Goal: Task Accomplishment & Management: Complete application form

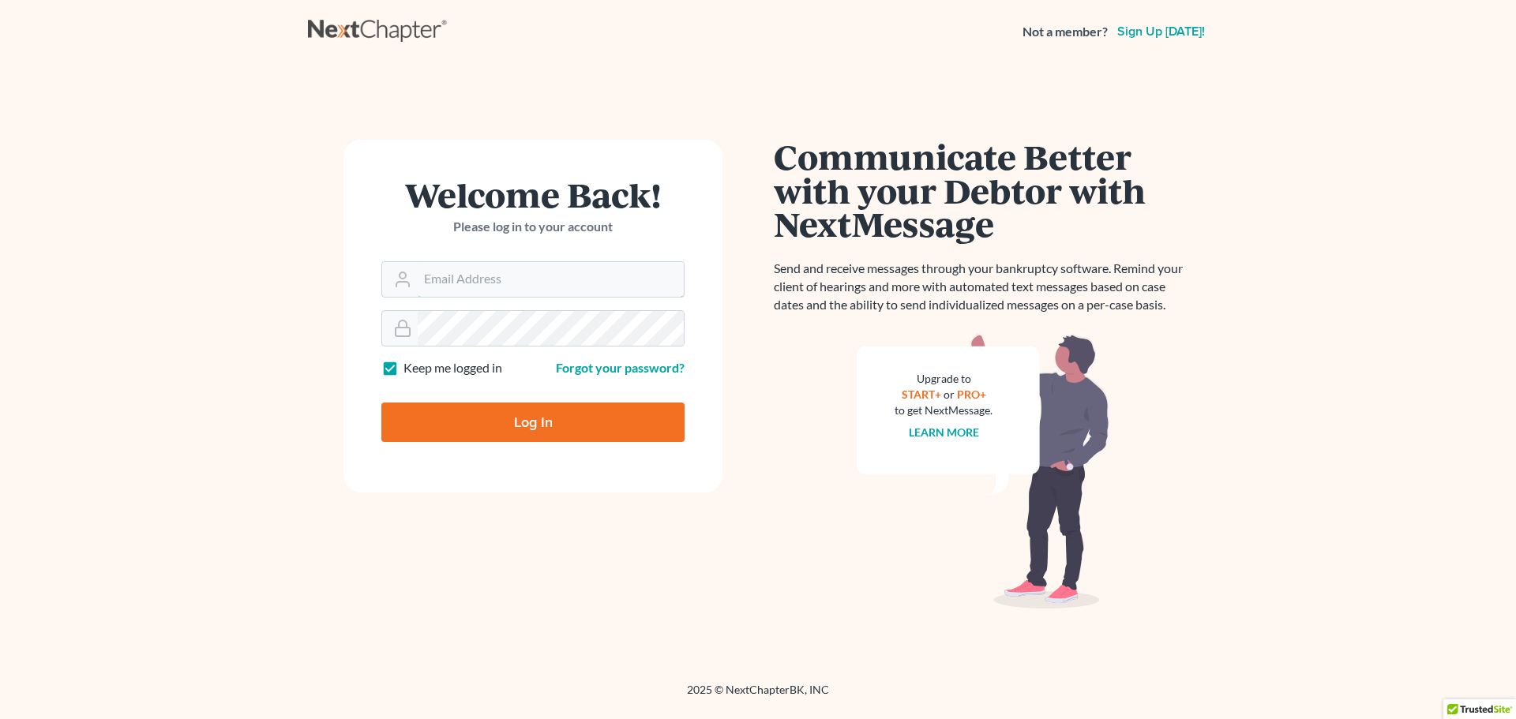
type input "turnern@gptc.edu"
click at [512, 427] on input "Log In" at bounding box center [532, 422] width 303 height 39
type input "Thinking..."
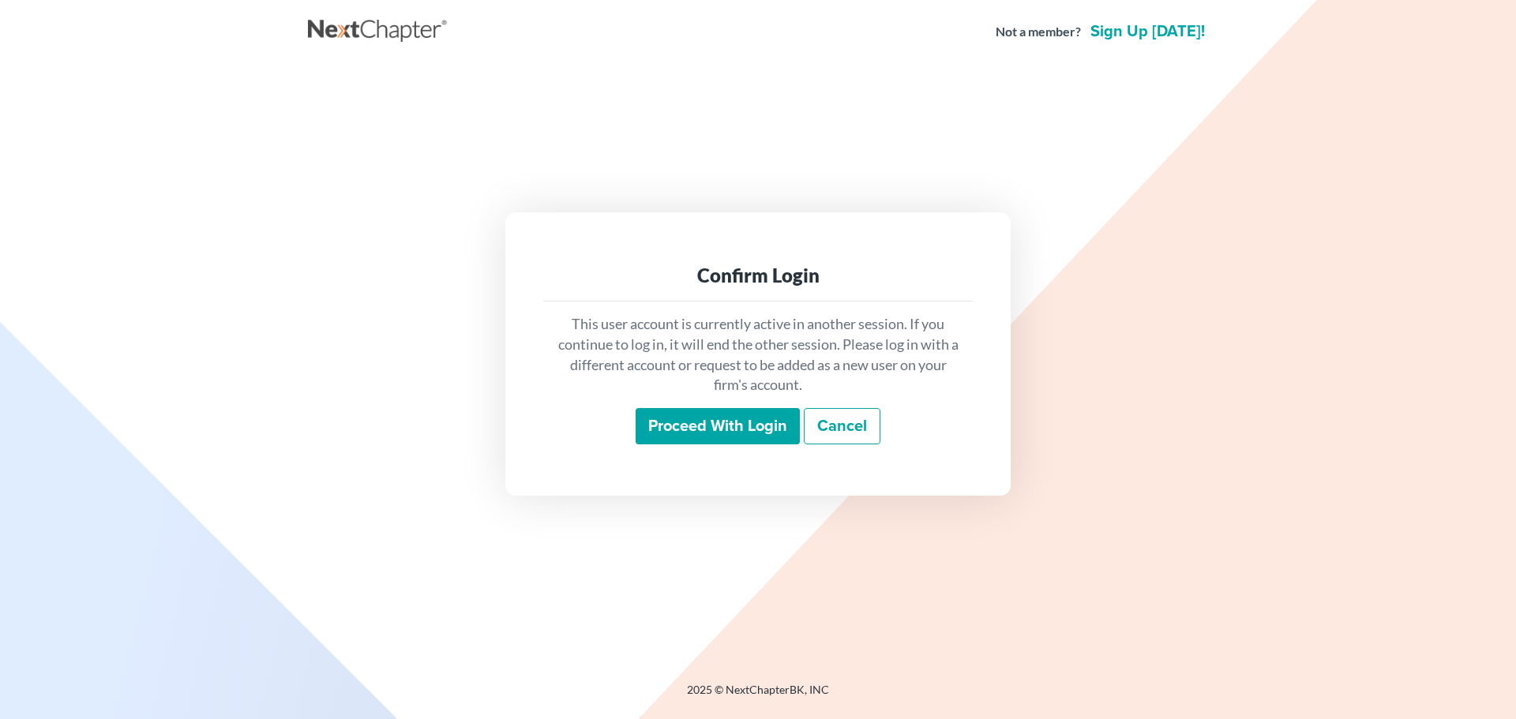
click at [699, 418] on input "Proceed with login" at bounding box center [717, 426] width 164 height 36
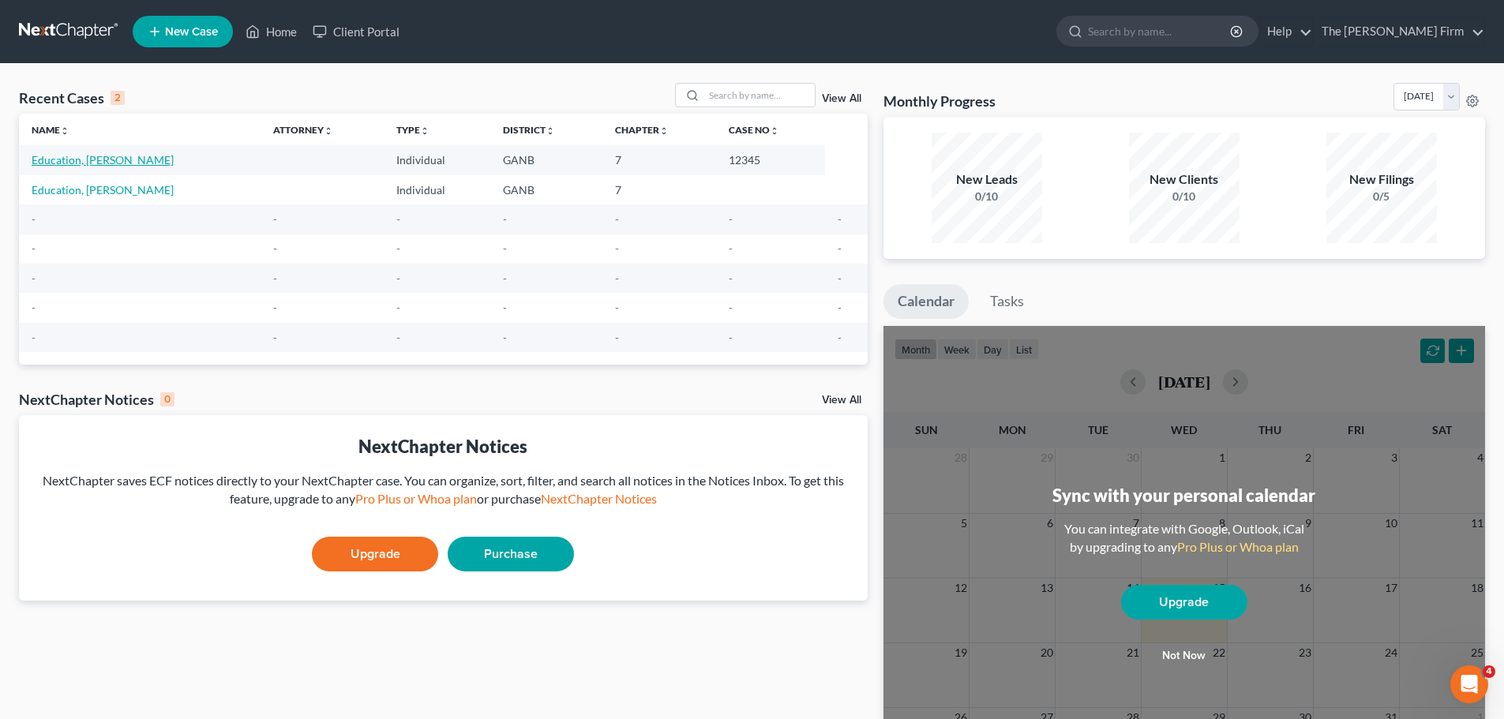
click at [67, 161] on link "Education, [PERSON_NAME]" at bounding box center [103, 159] width 142 height 13
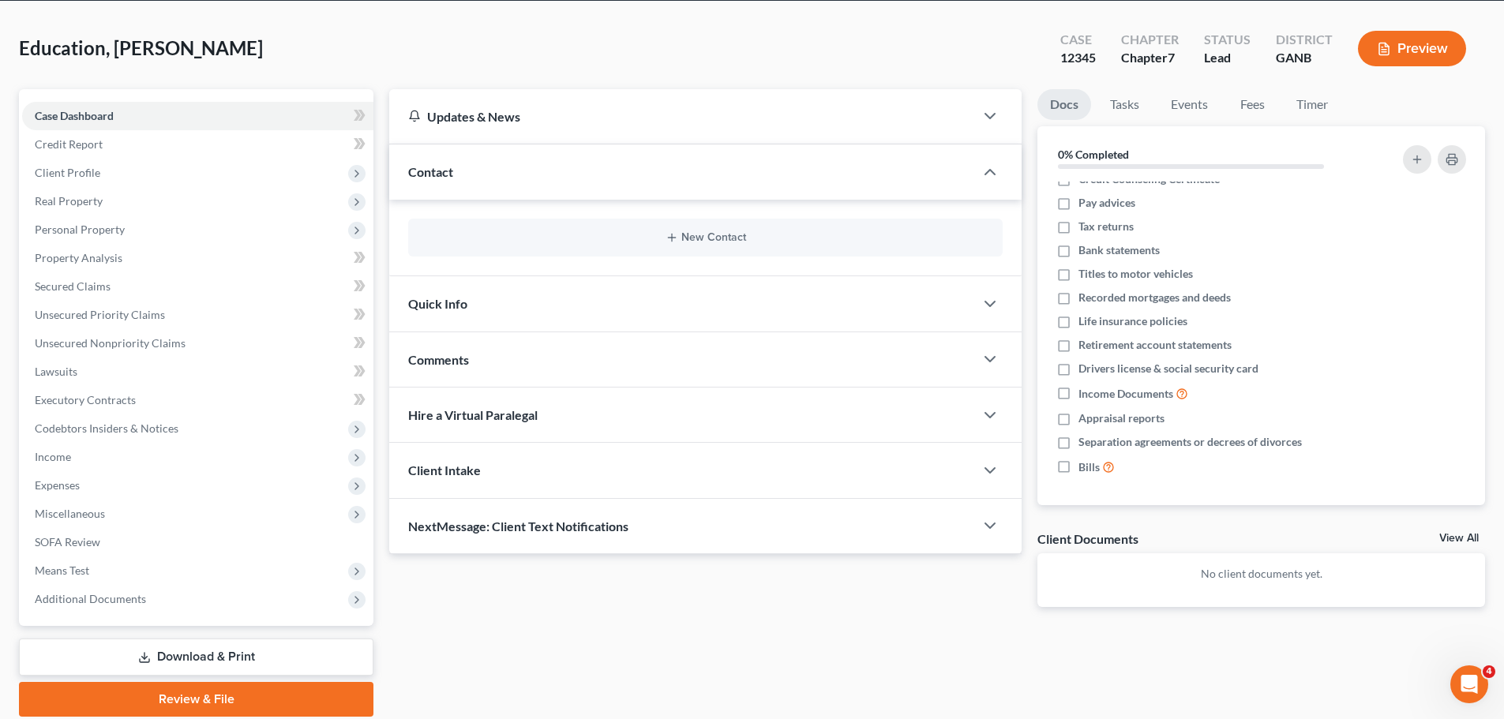
scroll to position [120, 0]
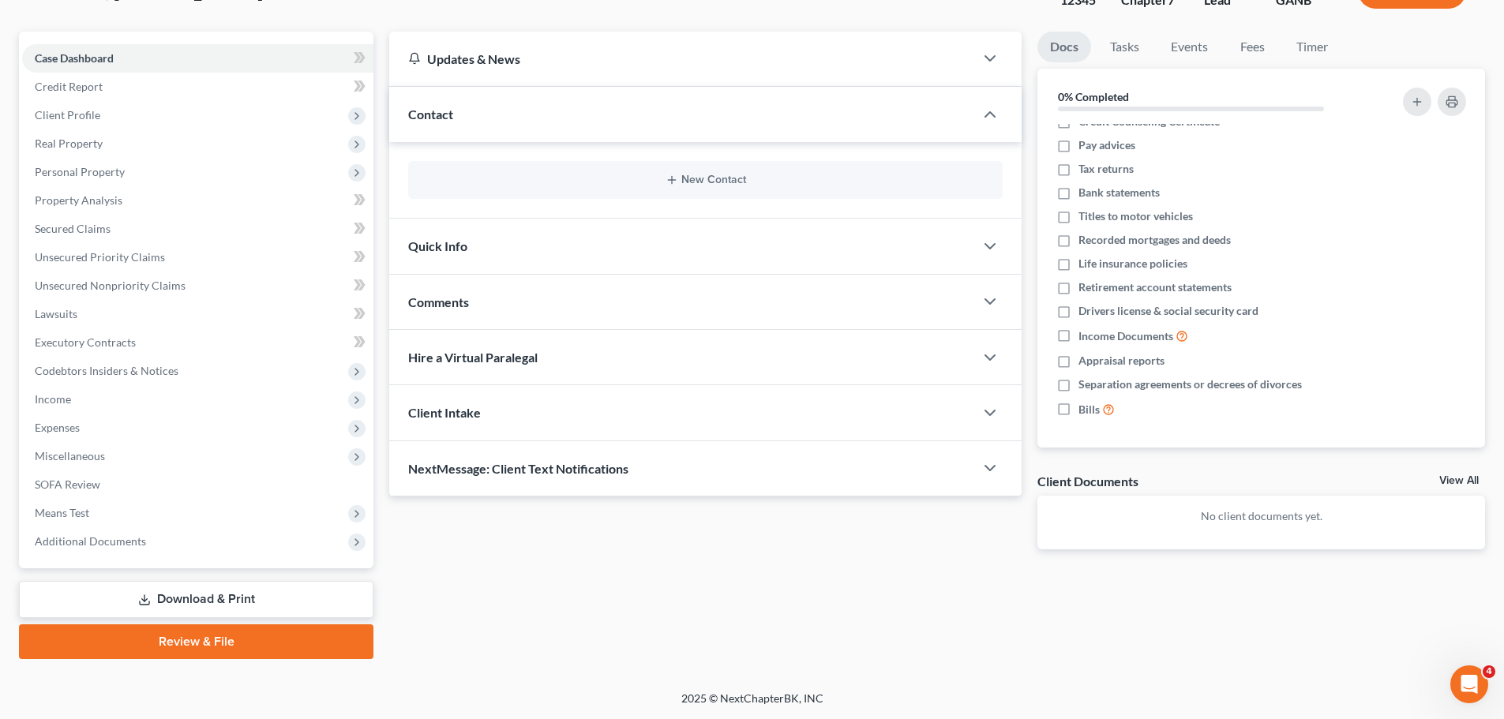
click at [227, 645] on link "Review & File" at bounding box center [196, 641] width 354 height 35
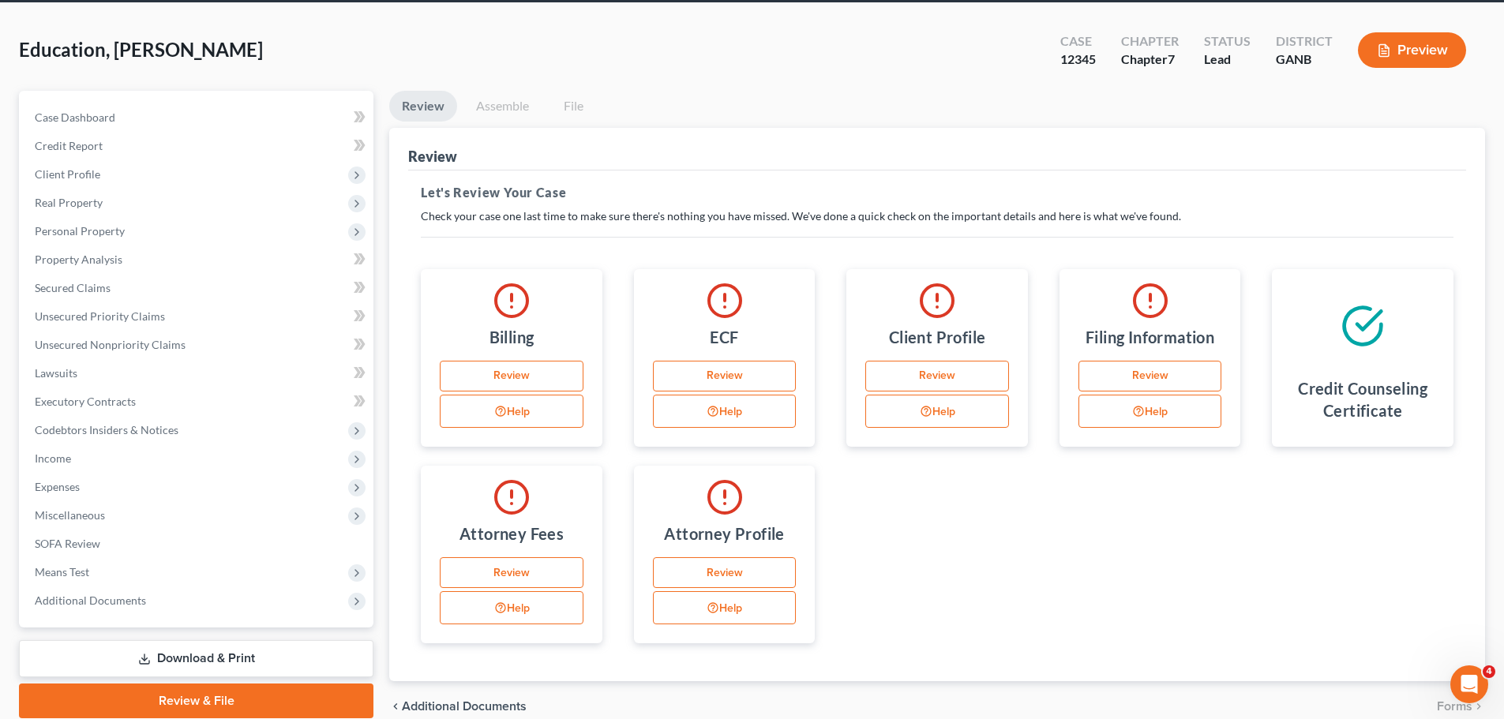
scroll to position [133, 0]
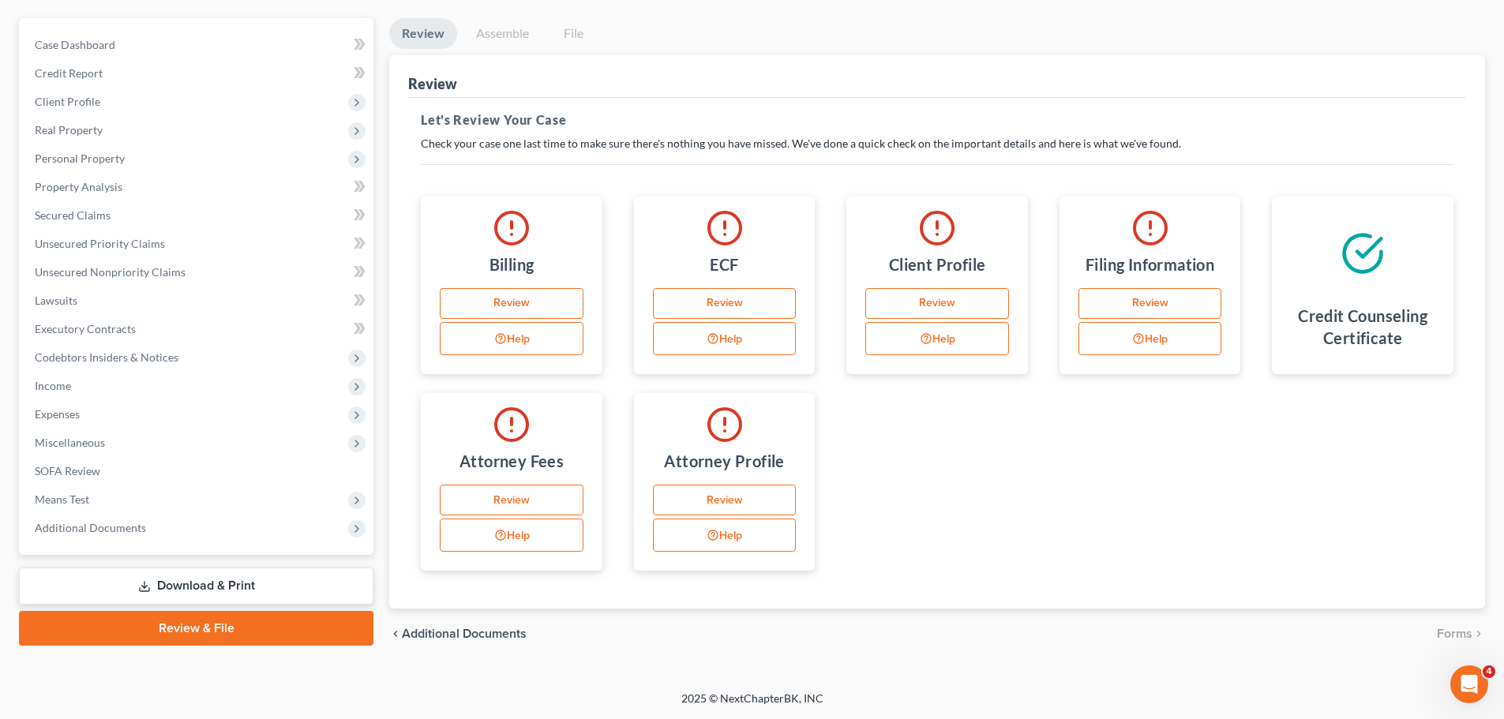
click at [195, 587] on link "Download & Print" at bounding box center [196, 586] width 354 height 37
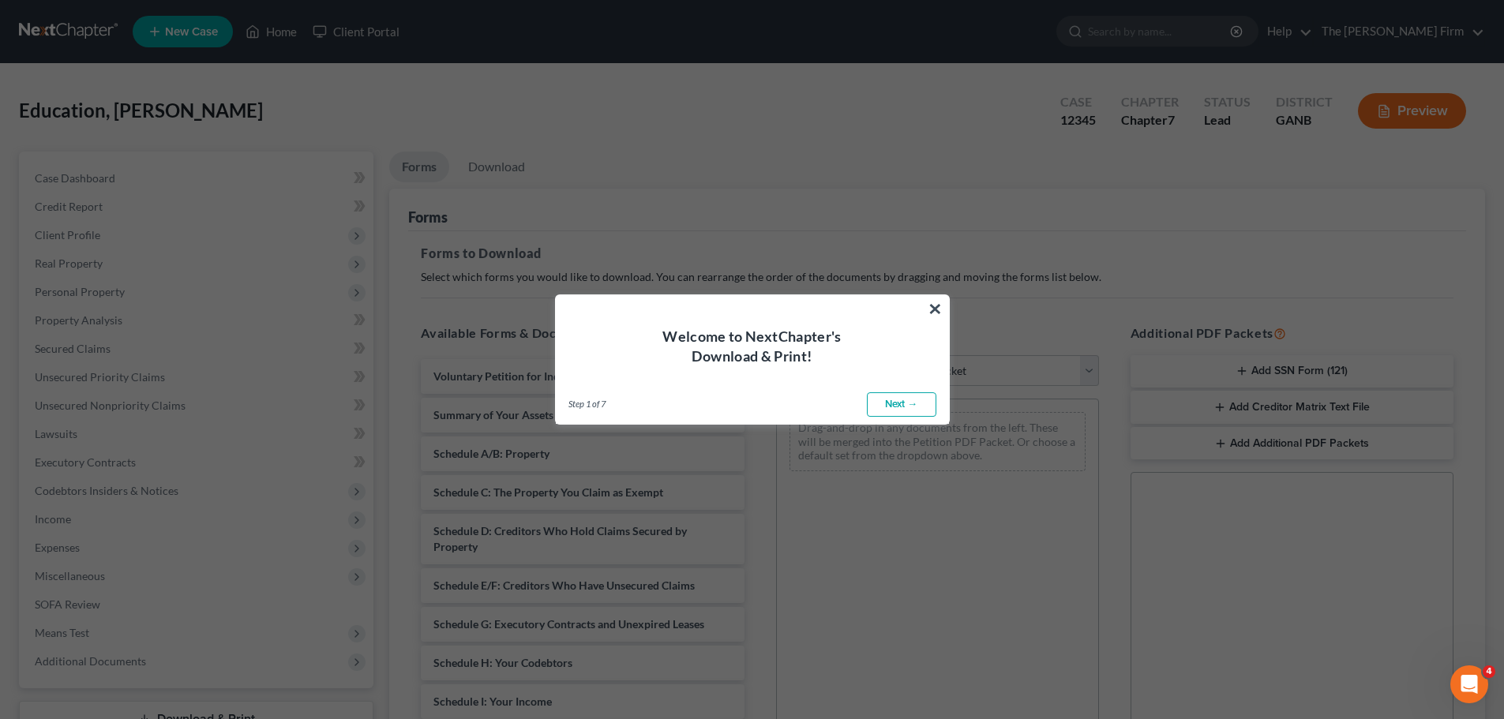
click at [886, 403] on link "Next →" at bounding box center [901, 404] width 69 height 25
select select "0"
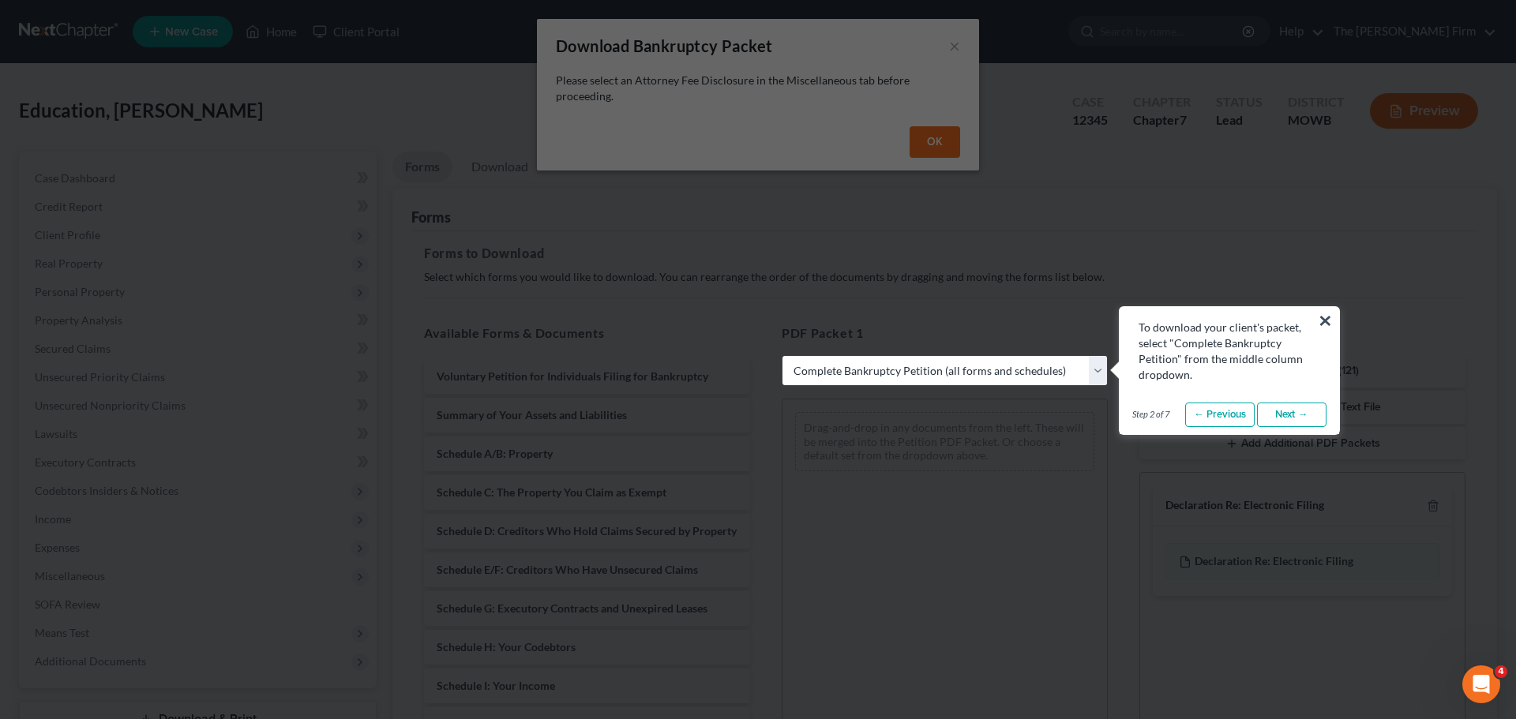
click at [1284, 414] on link "Next →" at bounding box center [1291, 415] width 69 height 25
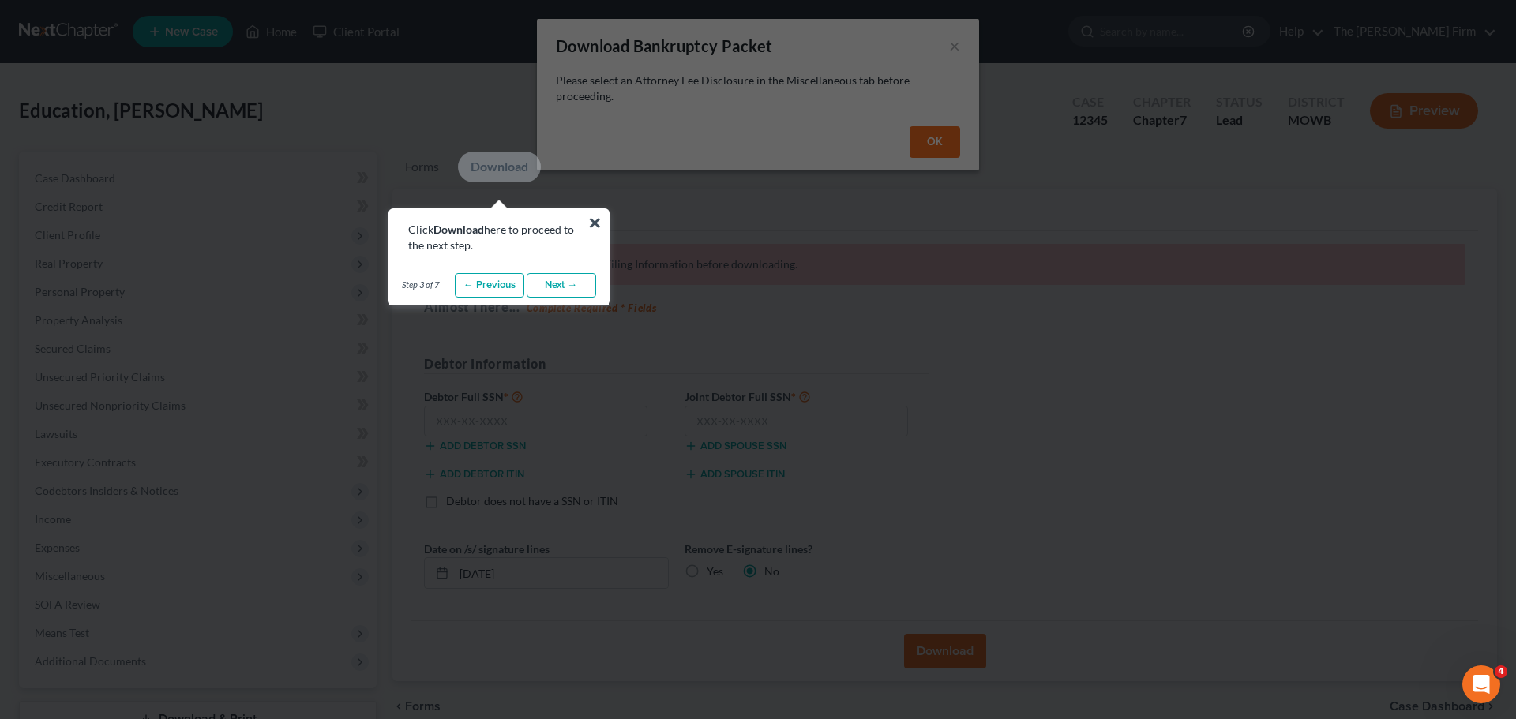
click at [590, 290] on link "Next →" at bounding box center [561, 285] width 69 height 25
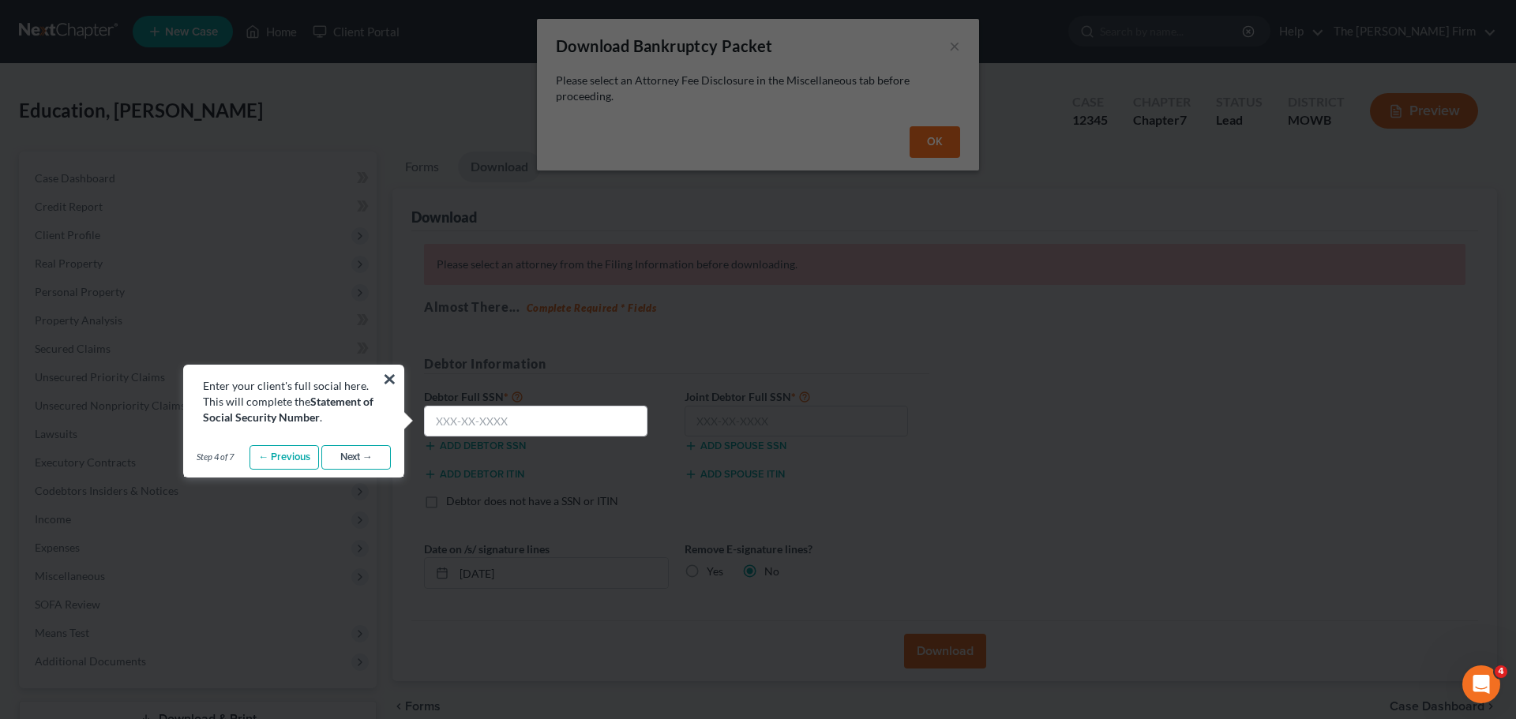
click at [365, 455] on link "Next →" at bounding box center [355, 457] width 69 height 25
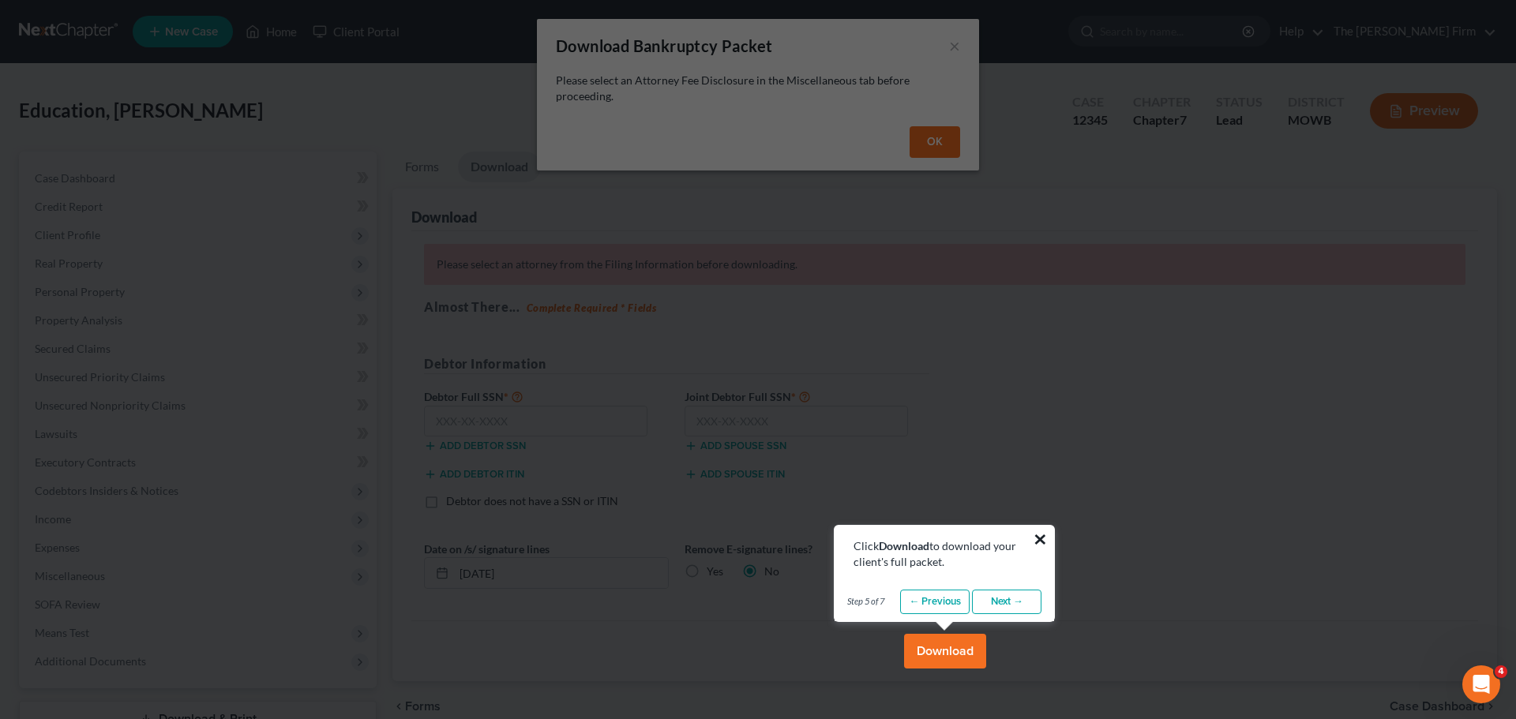
click at [1039, 538] on button "×" at bounding box center [1040, 539] width 15 height 25
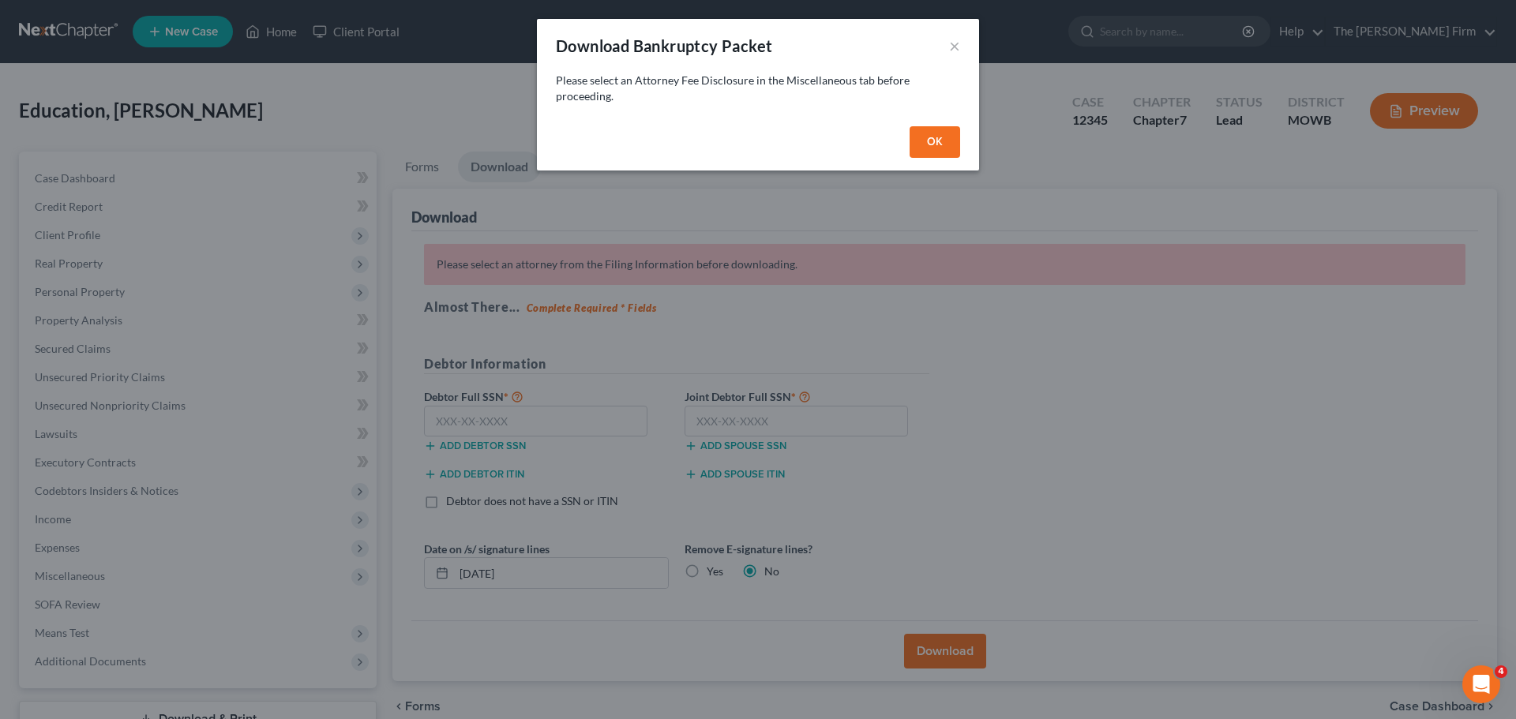
click at [940, 139] on button "OK" at bounding box center [934, 142] width 51 height 32
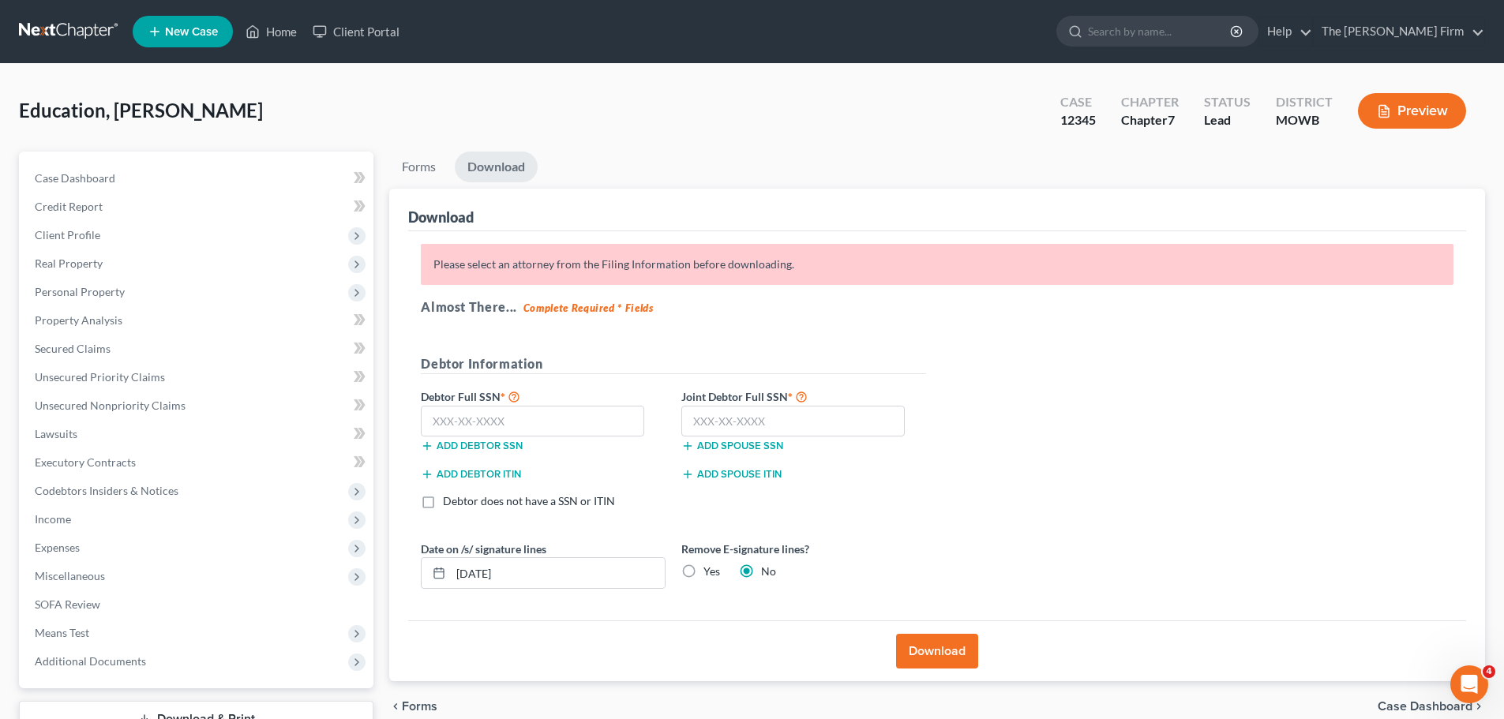
click at [1397, 121] on button "Preview" at bounding box center [1412, 111] width 108 height 36
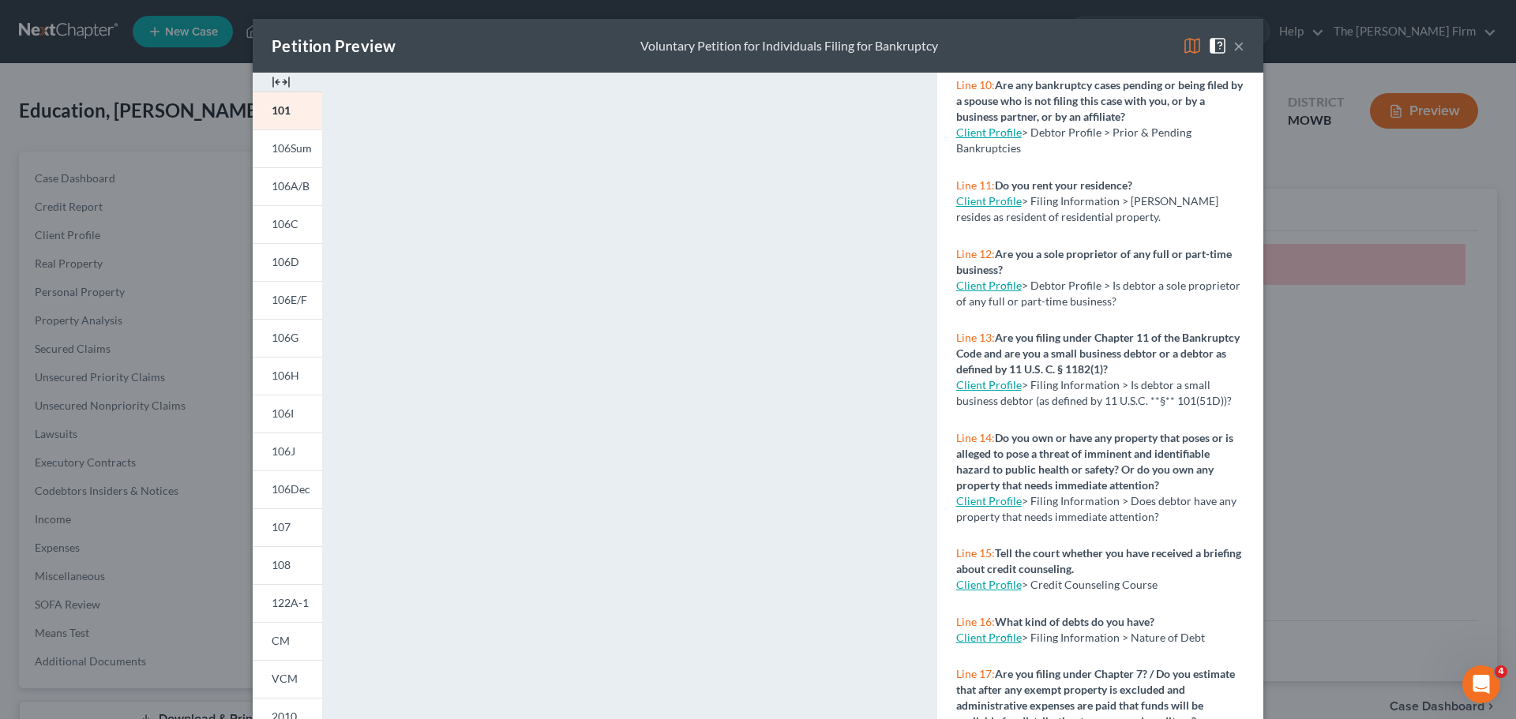
click at [1235, 44] on button "×" at bounding box center [1238, 45] width 11 height 19
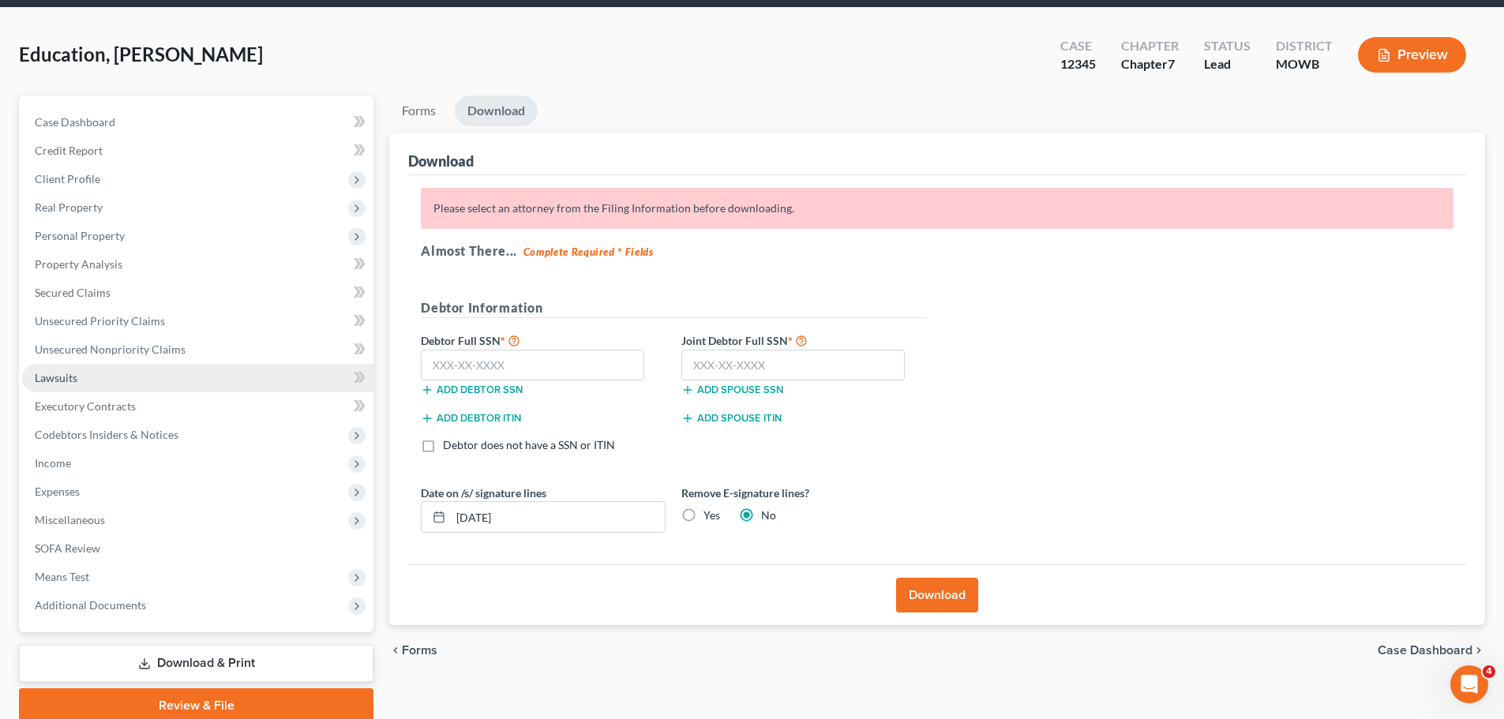
scroll to position [120, 0]
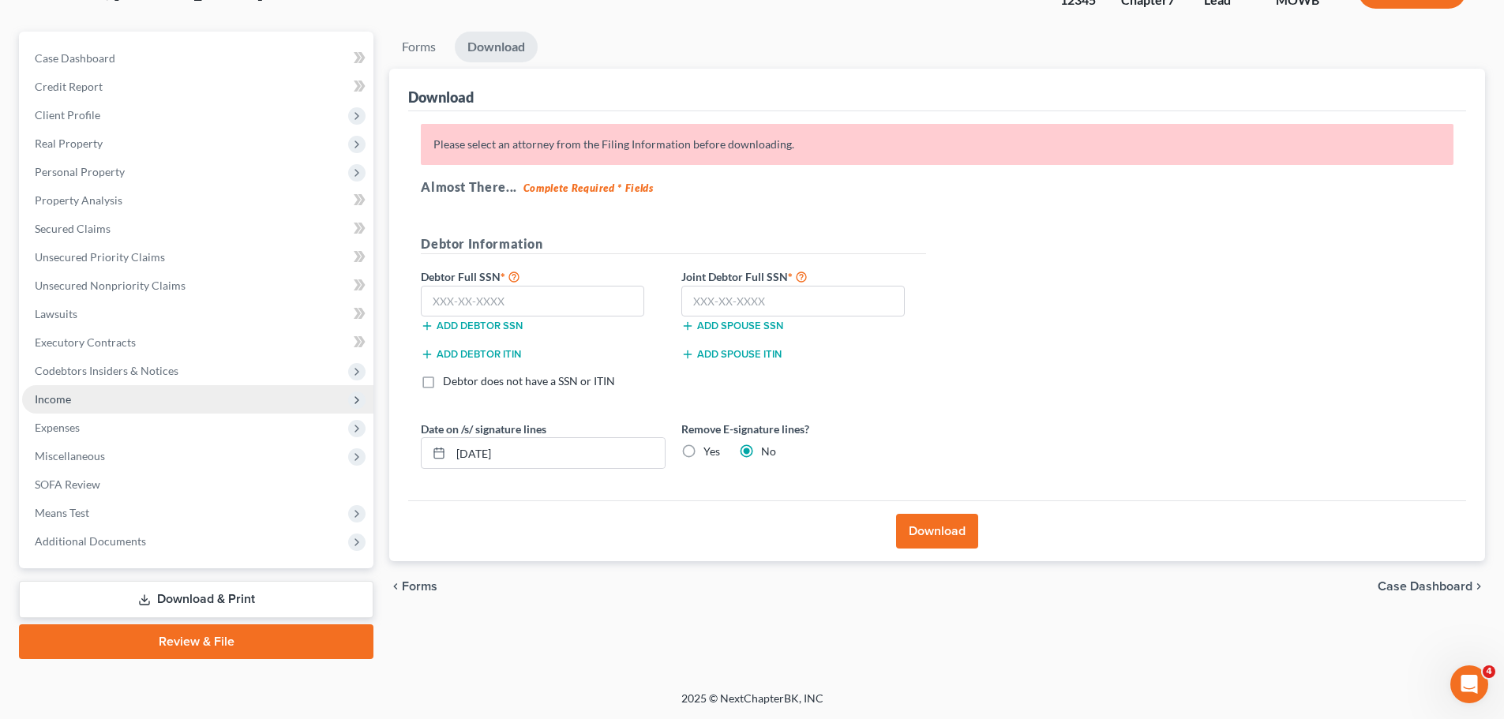
click at [57, 401] on span "Income" at bounding box center [53, 398] width 36 height 13
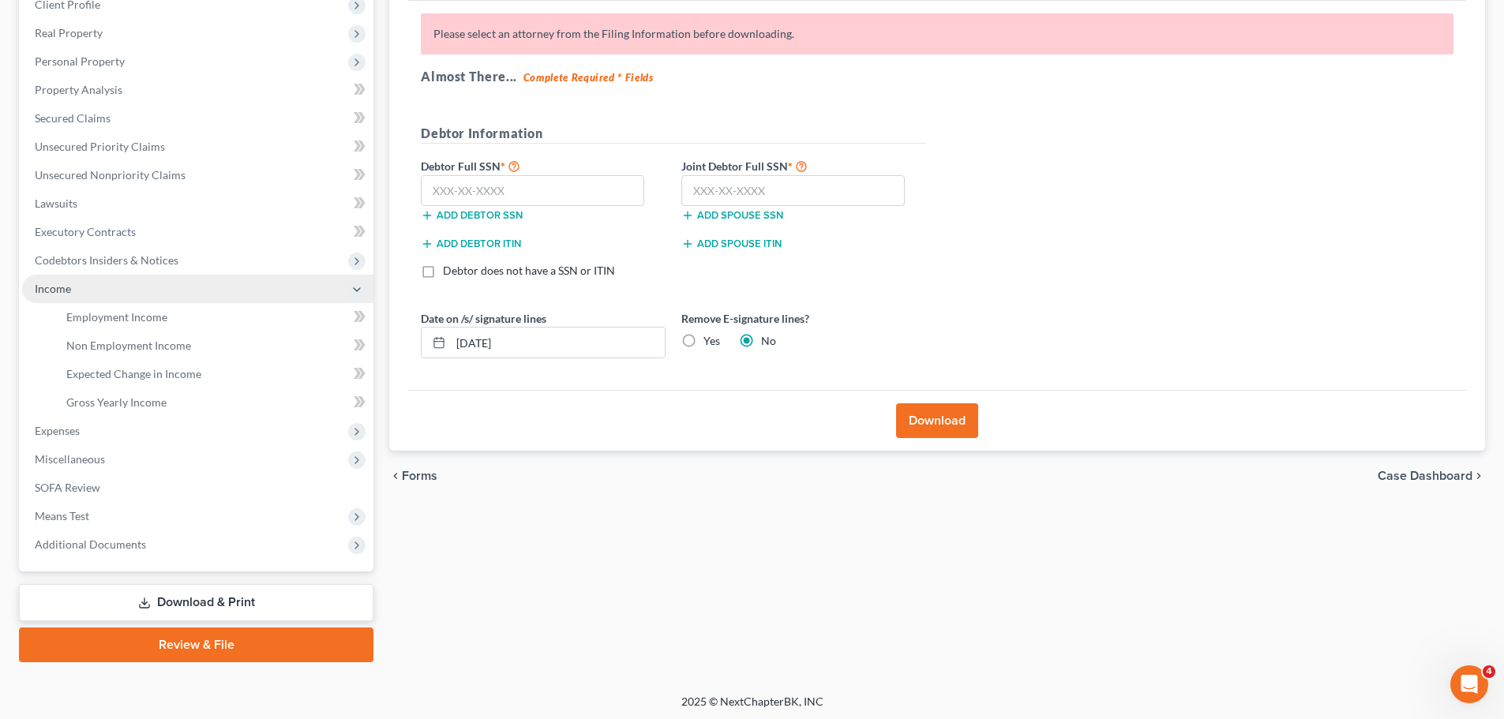
scroll to position [234, 0]
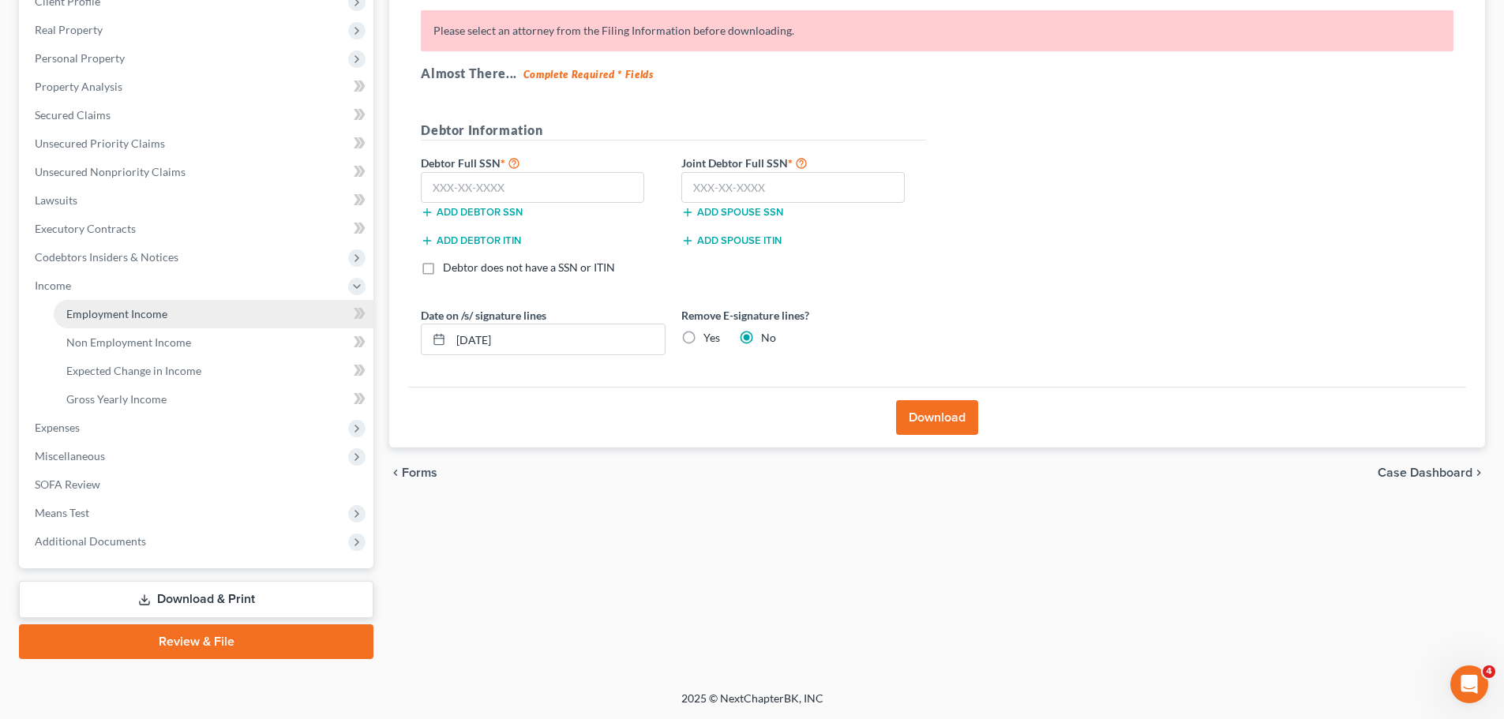
click at [83, 314] on span "Employment Income" at bounding box center [116, 313] width 101 height 13
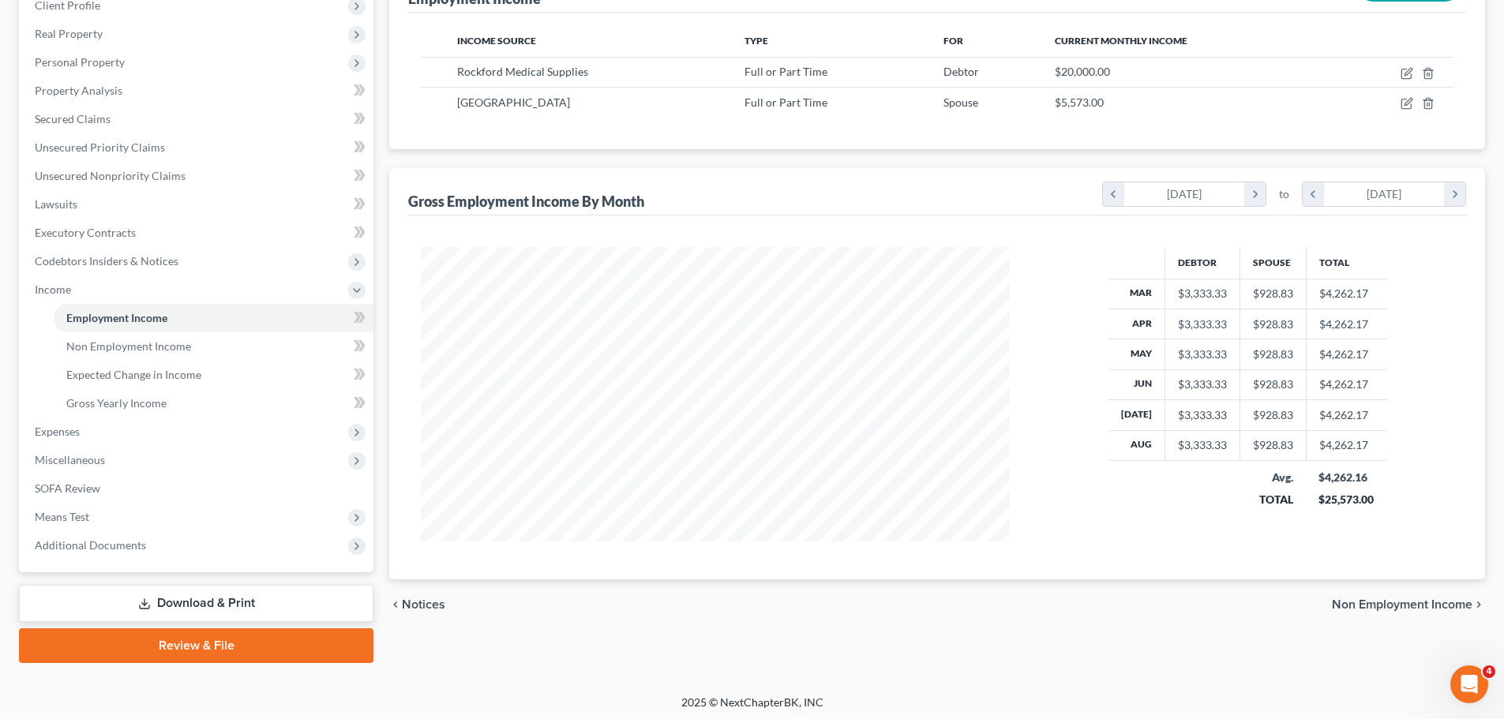
scroll to position [234, 0]
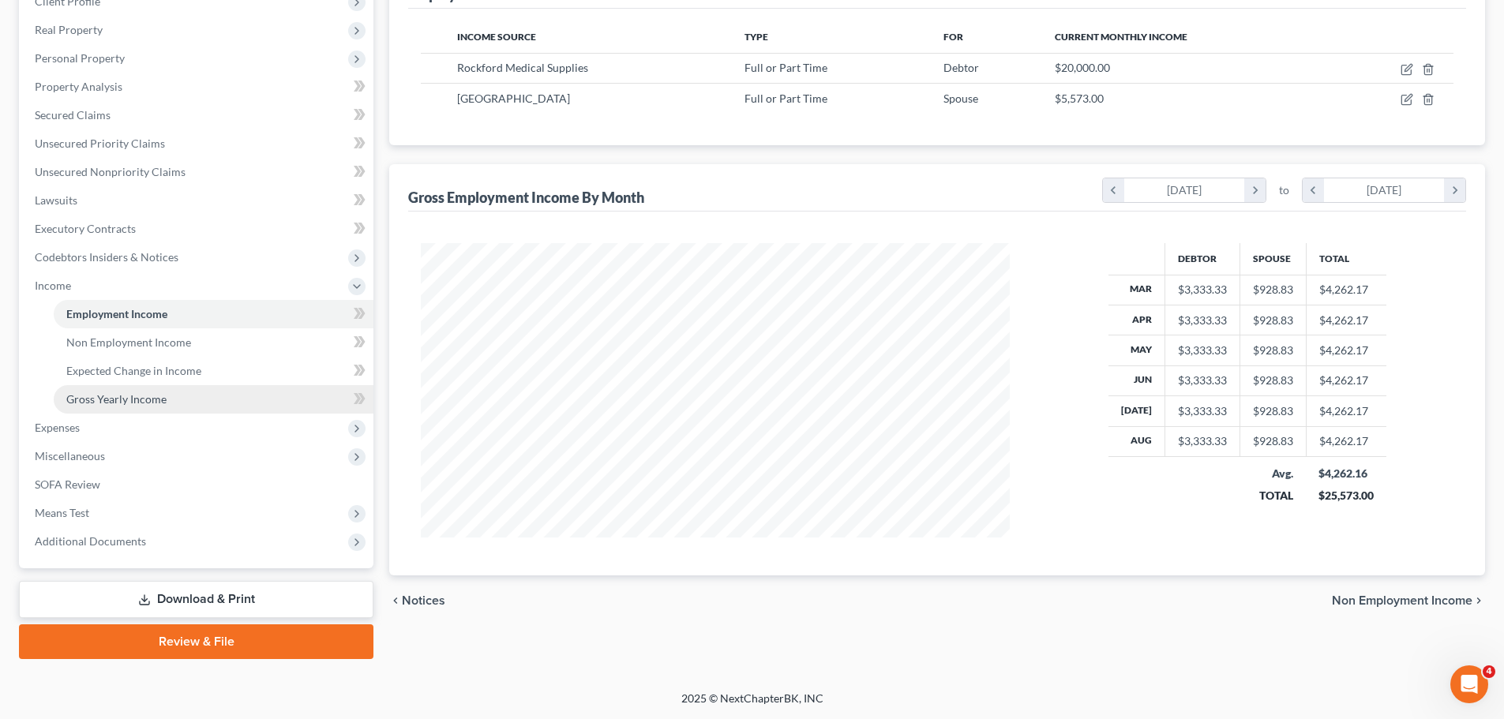
click at [145, 398] on span "Gross Yearly Income" at bounding box center [116, 398] width 100 height 13
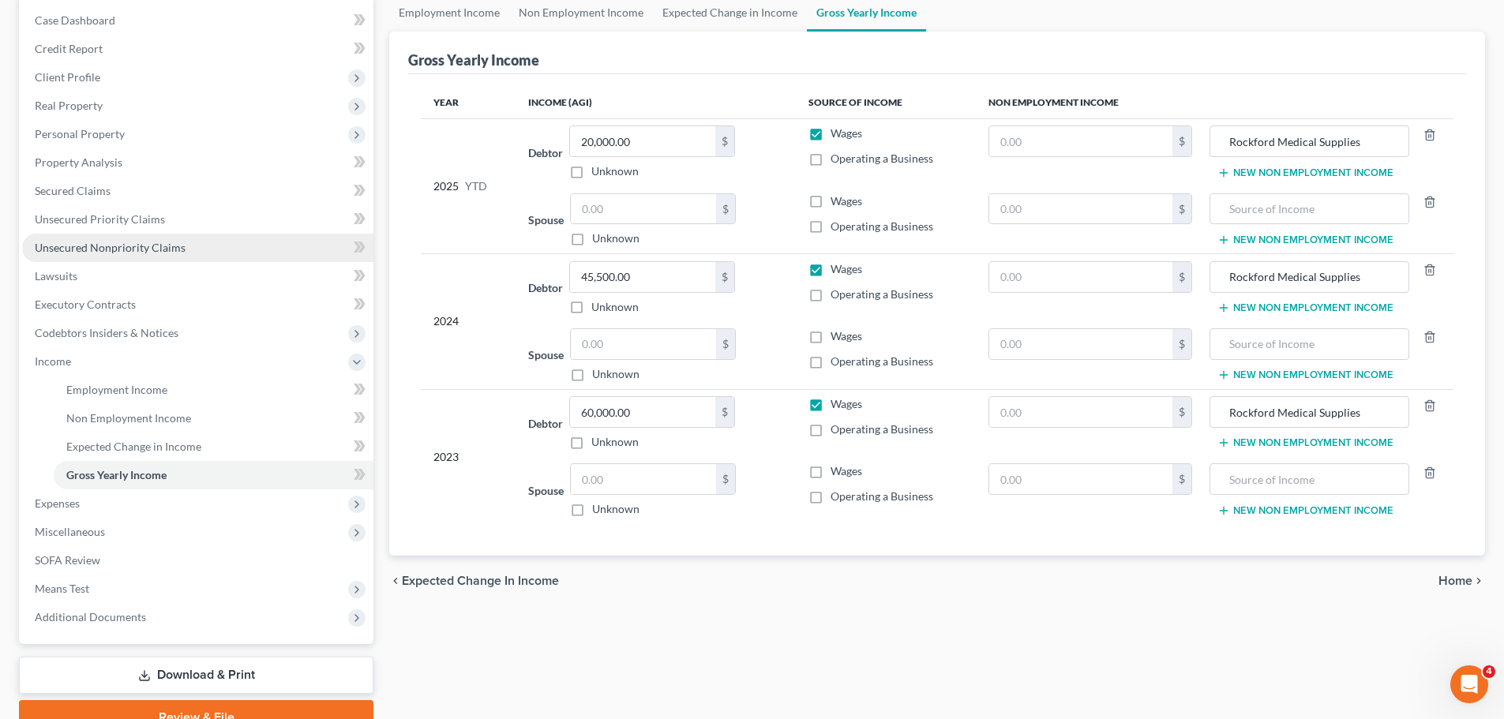
scroll to position [234, 0]
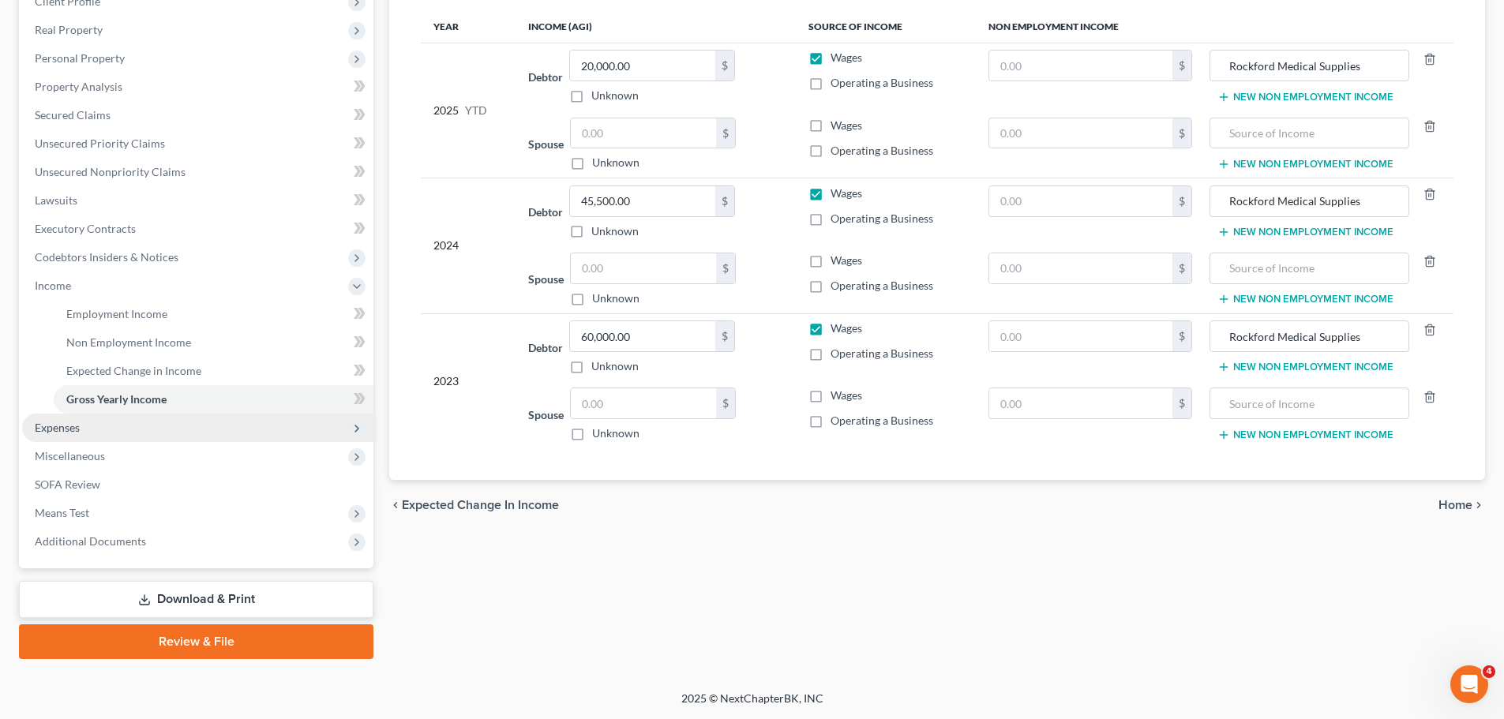
click at [58, 428] on span "Expenses" at bounding box center [57, 427] width 45 height 13
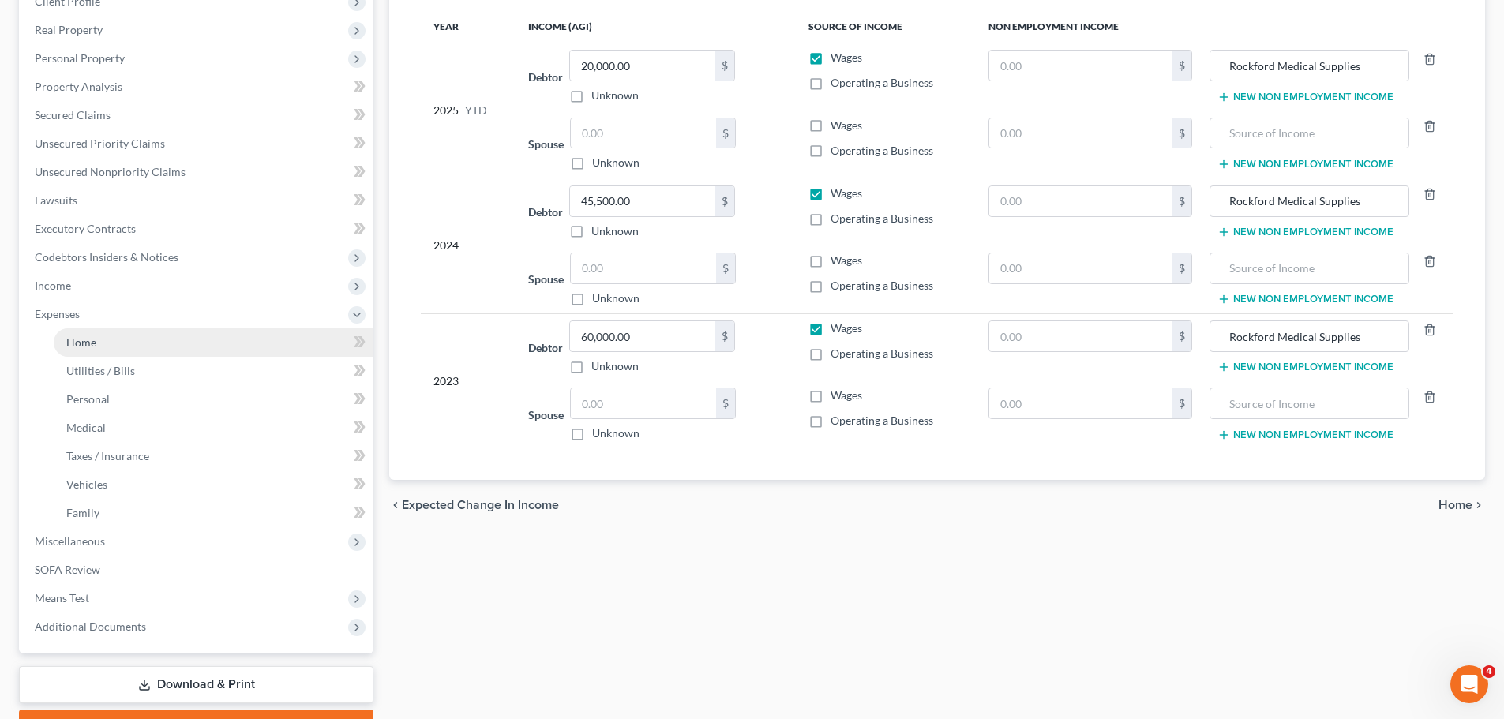
click at [74, 349] on link "Home" at bounding box center [214, 342] width 320 height 28
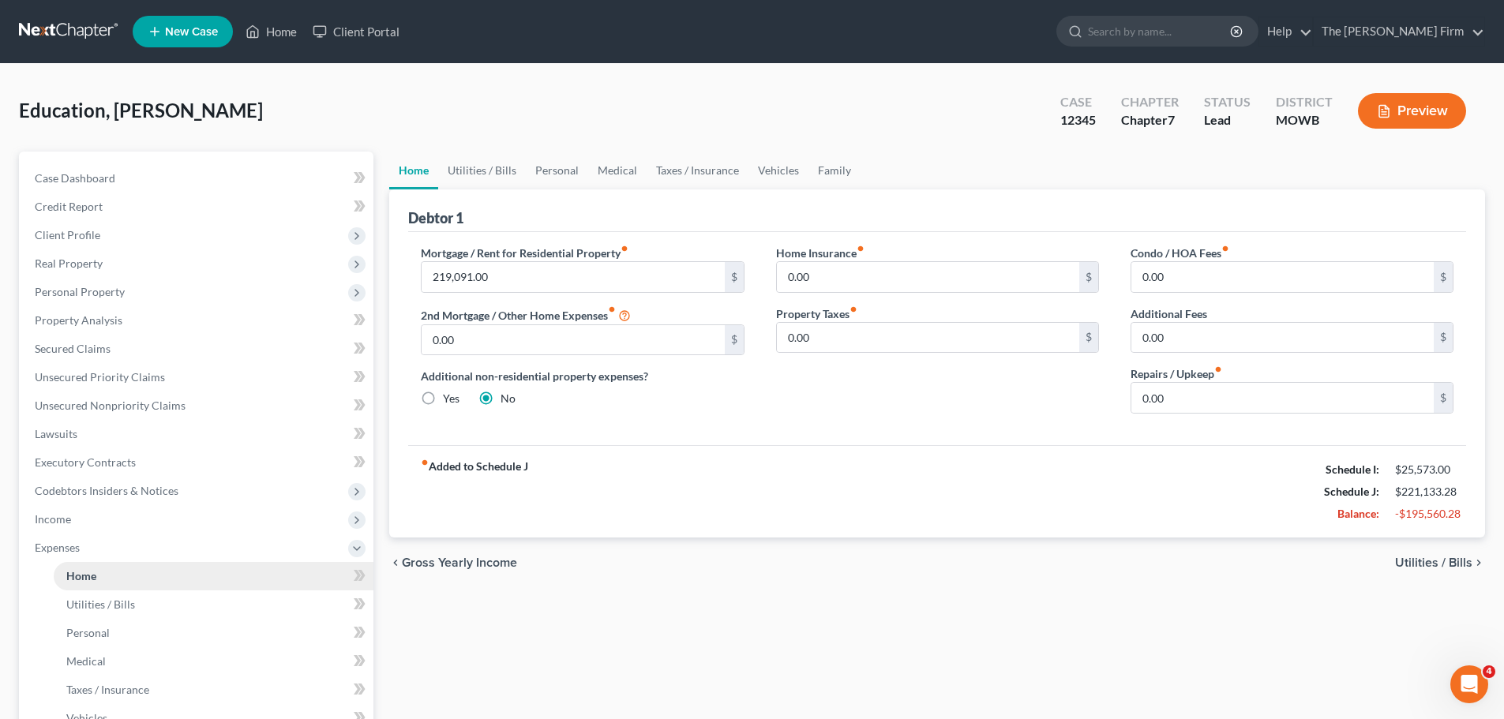
scroll to position [158, 0]
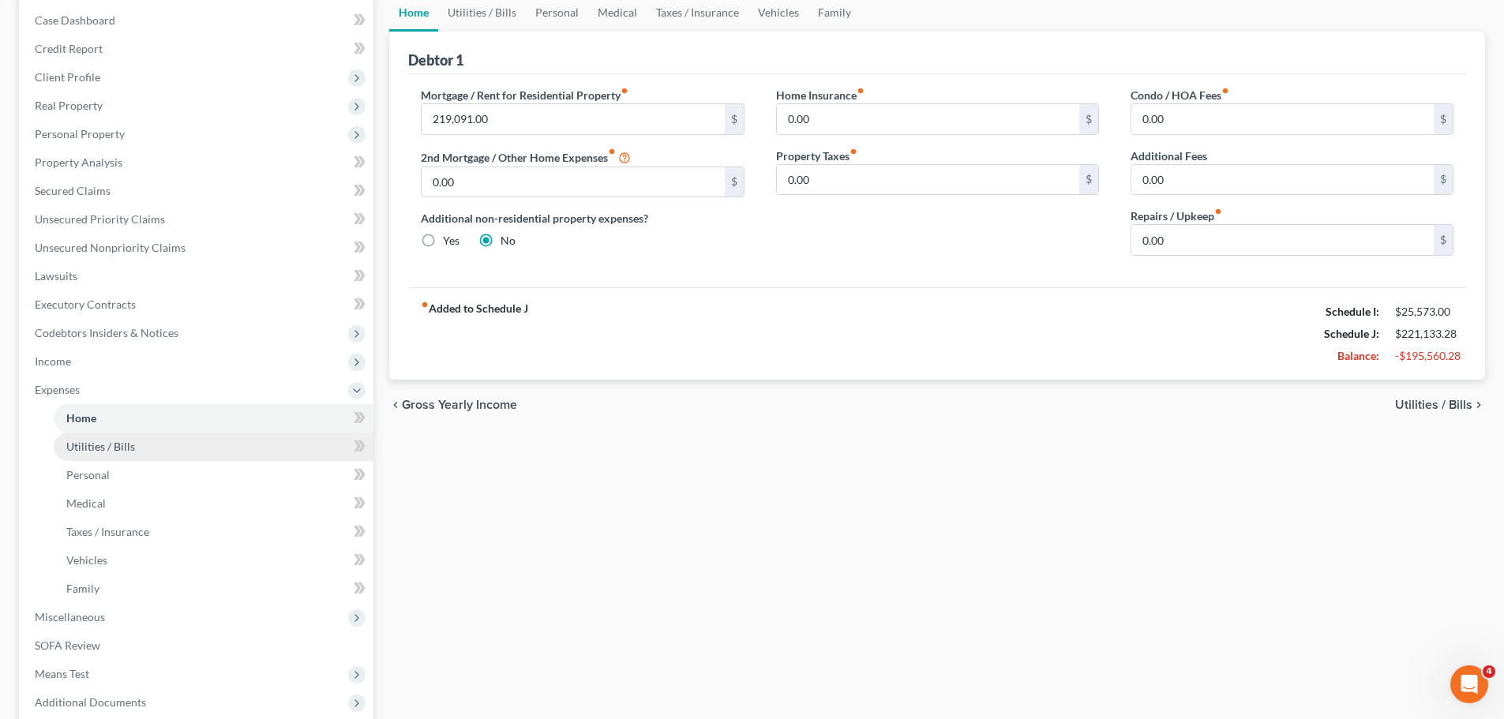
click at [78, 440] on span "Utilities / Bills" at bounding box center [100, 446] width 69 height 13
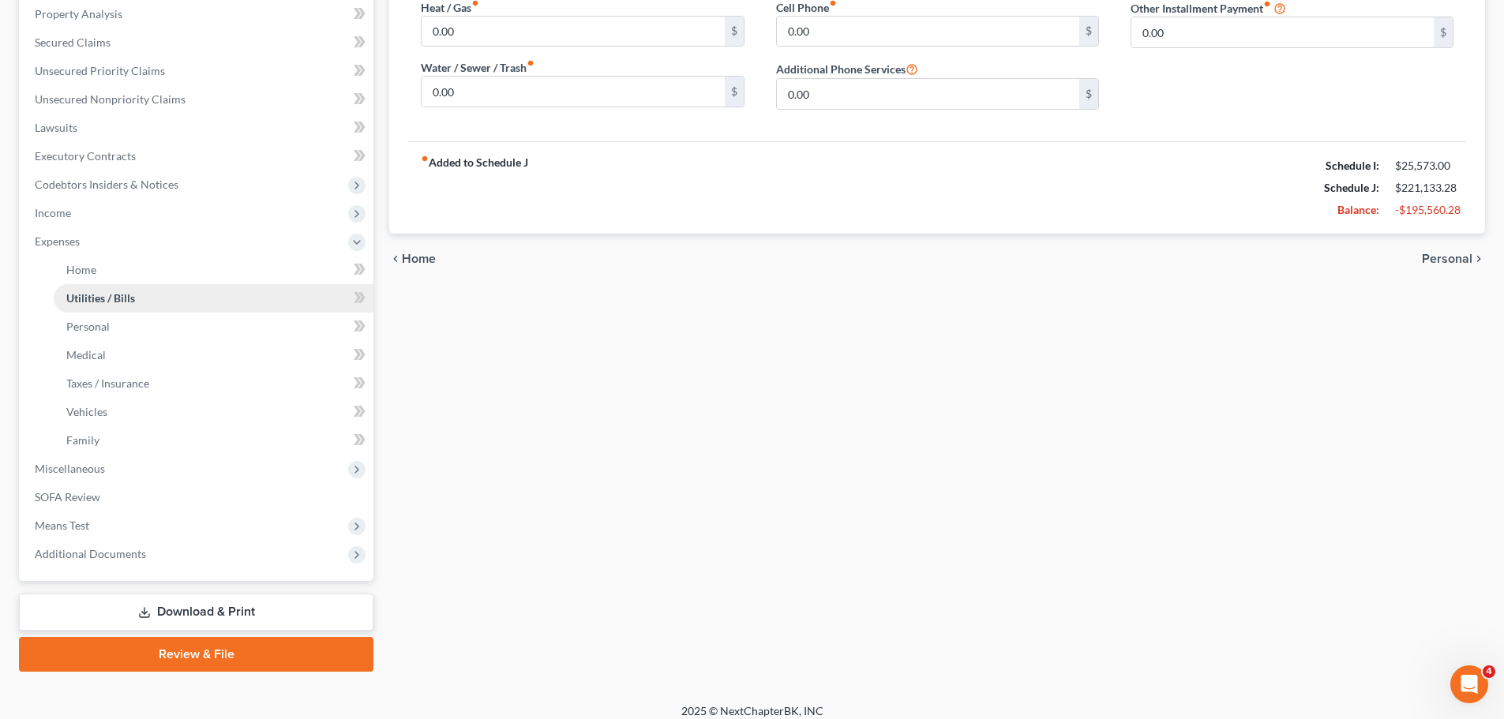
scroll to position [316, 0]
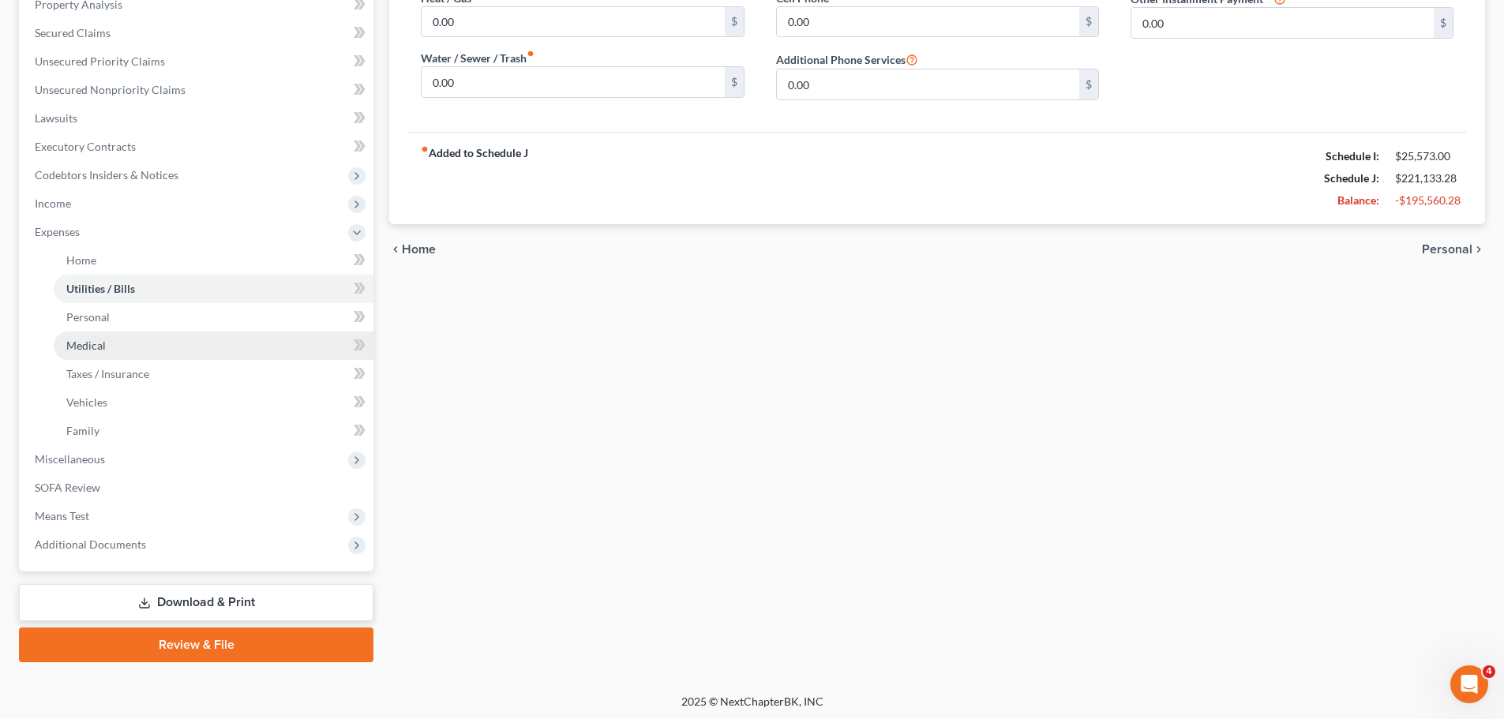
click at [89, 349] on span "Medical" at bounding box center [85, 345] width 39 height 13
